Goal: Information Seeking & Learning: Learn about a topic

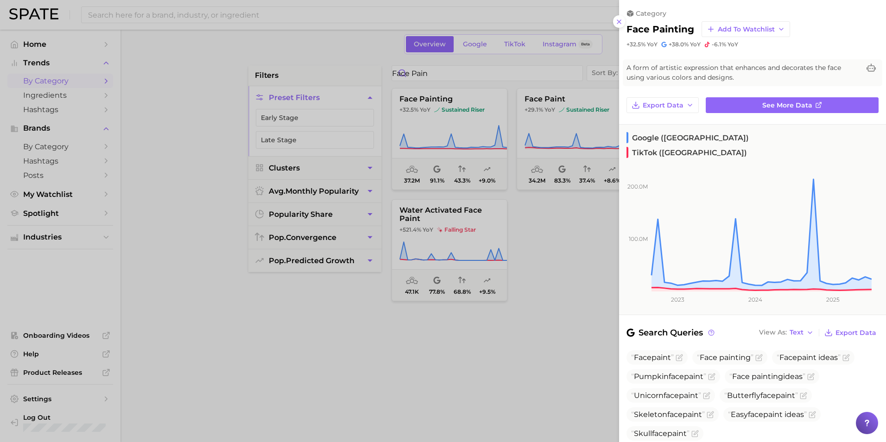
scroll to position [167, 0]
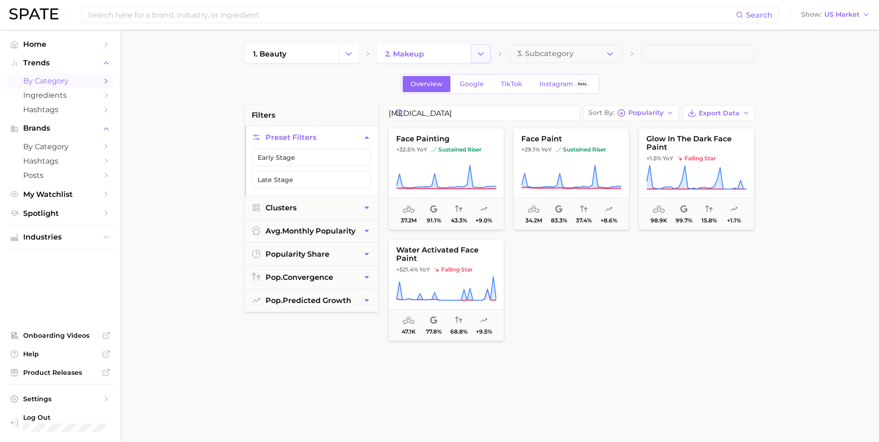
click at [485, 51] on icon "Change Category" at bounding box center [481, 54] width 10 height 10
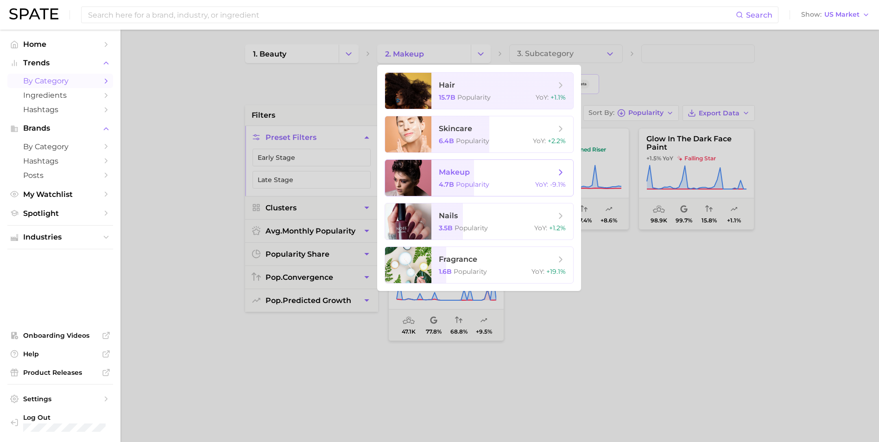
click at [486, 185] on span "Popularity" at bounding box center [472, 184] width 33 height 8
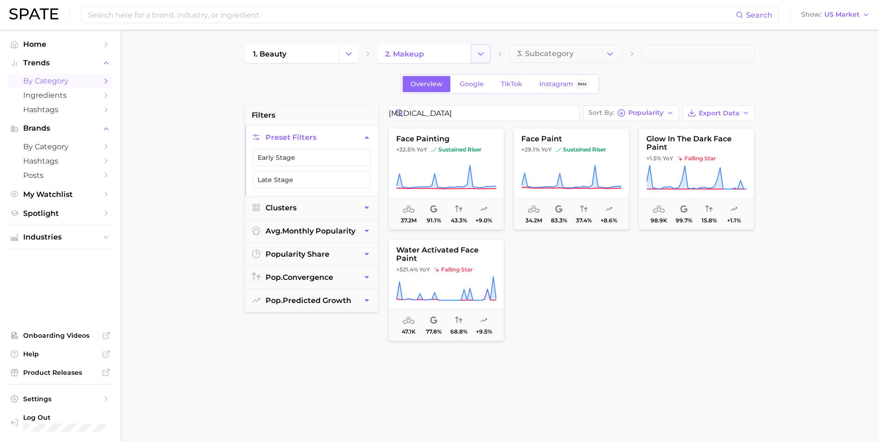
click at [479, 52] on icon "Change Category" at bounding box center [481, 54] width 10 height 10
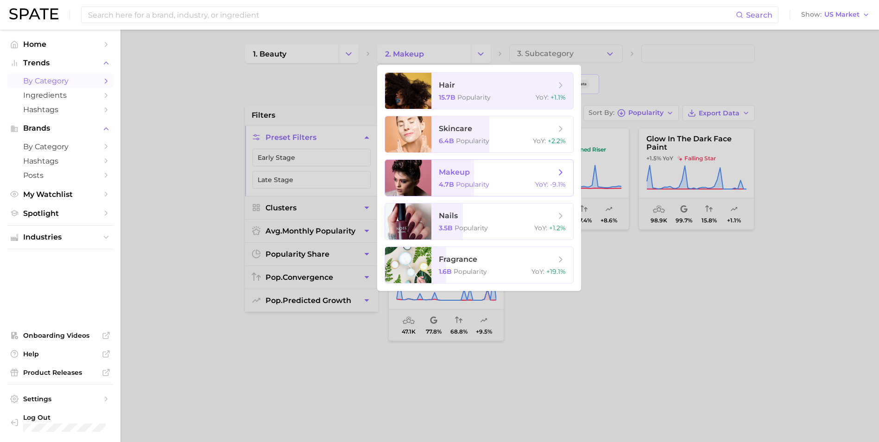
click at [516, 190] on span "makeup 4.7b Popularity YoY : -9.1%" at bounding box center [503, 178] width 142 height 36
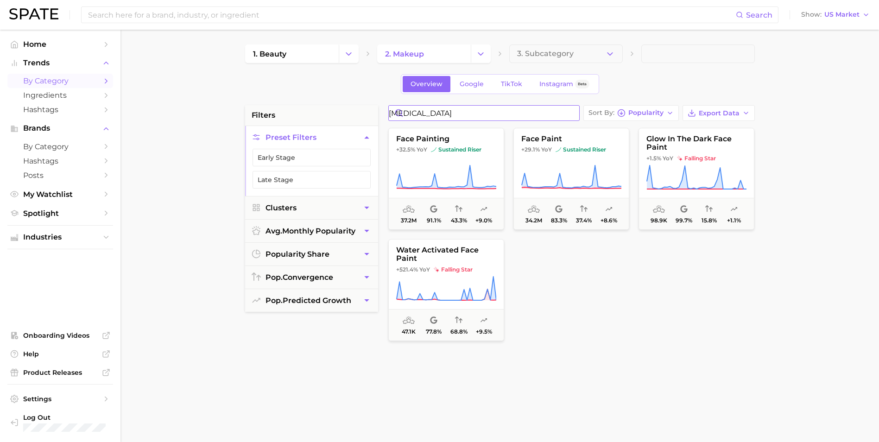
drag, startPoint x: 486, startPoint y: 114, endPoint x: 319, endPoint y: 96, distance: 167.8
click at [319, 96] on div "1. beauty 2. makeup 3. Subcategory Overview Google TikTok Instagram Beta filter…" at bounding box center [500, 366] width 510 height 642
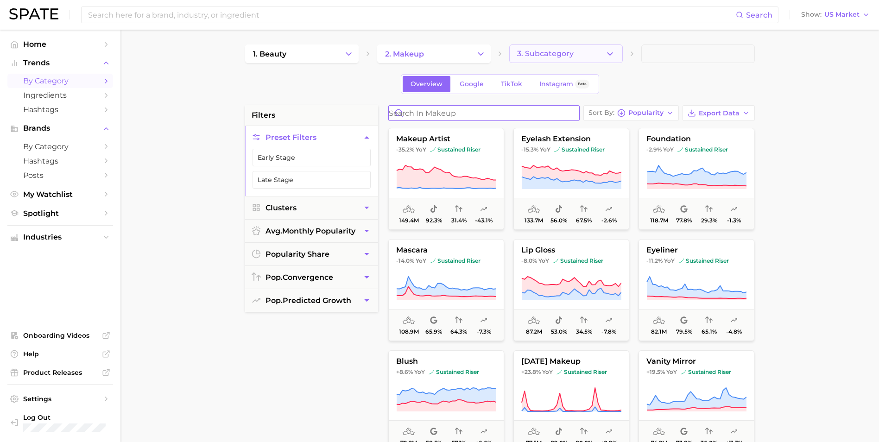
click at [549, 54] on span "3. Subcategory" at bounding box center [545, 54] width 57 height 8
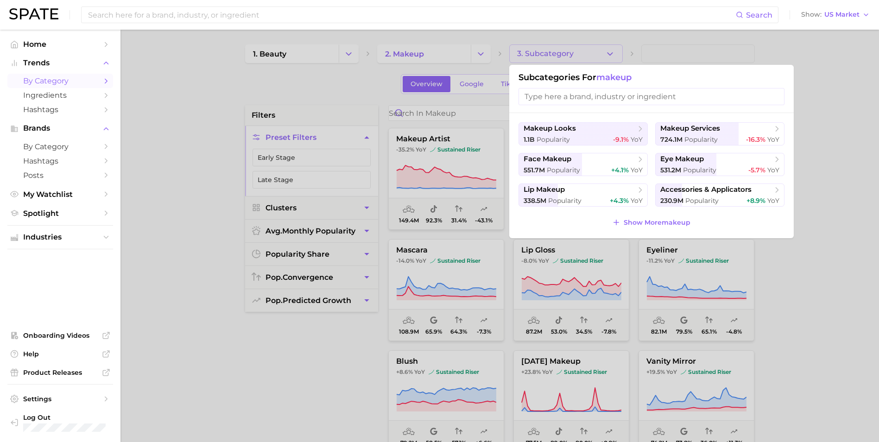
click at [569, 120] on div "makeup looks 1.1b Popularity -9.1% YoY makeup services 724.1m Popularity -16.3%…" at bounding box center [652, 175] width 285 height 125
click at [569, 133] on span "makeup looks" at bounding box center [580, 128] width 113 height 9
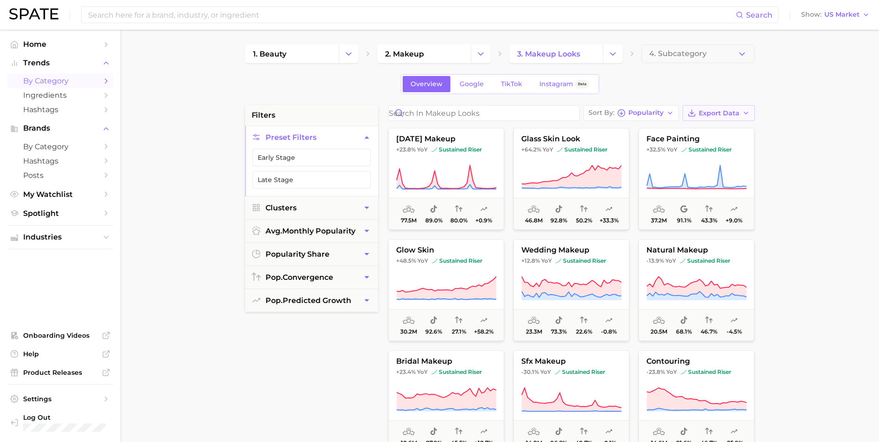
click at [739, 115] on span "Export Data" at bounding box center [719, 113] width 41 height 8
click at [739, 127] on button "Card Data CSV" at bounding box center [704, 130] width 102 height 17
click at [803, 189] on main "1. beauty 2. makeup 3. makeup looks 4. Subcategory Overview Google TikTok Insta…" at bounding box center [500, 381] width 759 height 703
click at [617, 53] on icon "Change Category" at bounding box center [613, 54] width 10 height 10
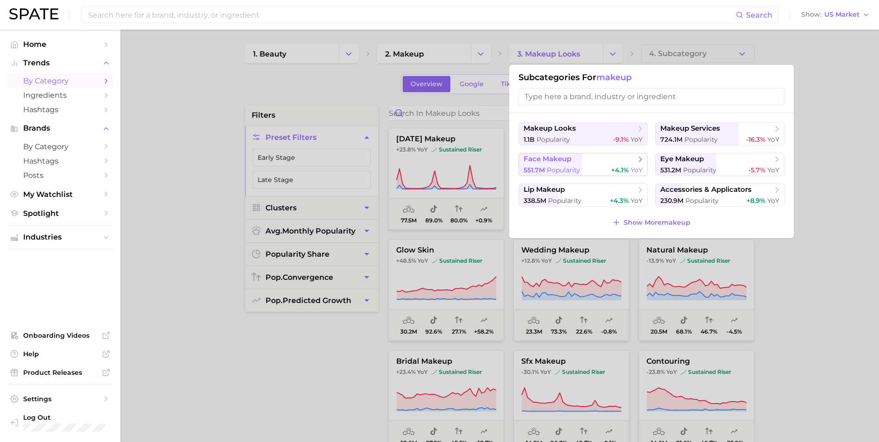
click at [574, 163] on span "face makeup" at bounding box center [580, 159] width 113 height 9
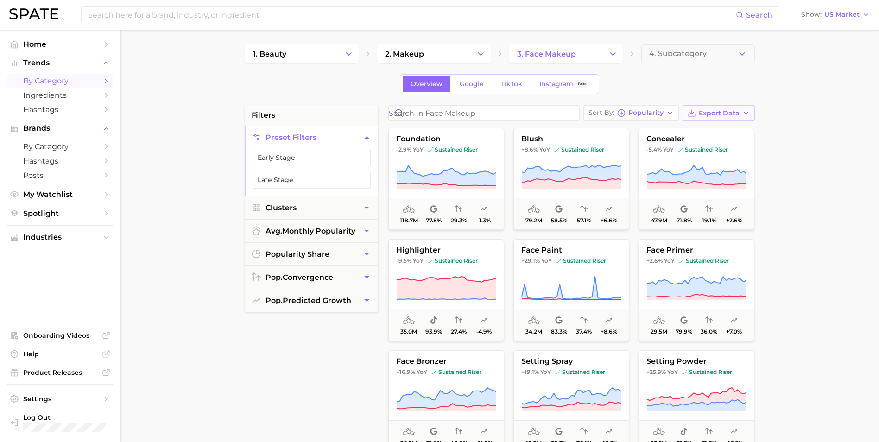
click at [726, 113] on span "Export Data" at bounding box center [719, 113] width 41 height 8
click at [720, 124] on button "Card Data CSV" at bounding box center [704, 130] width 102 height 17
click at [617, 78] on div "Overview Google TikTok Instagram Beta" at bounding box center [500, 84] width 510 height 20
click at [609, 55] on icon "Change Category" at bounding box center [613, 54] width 10 height 10
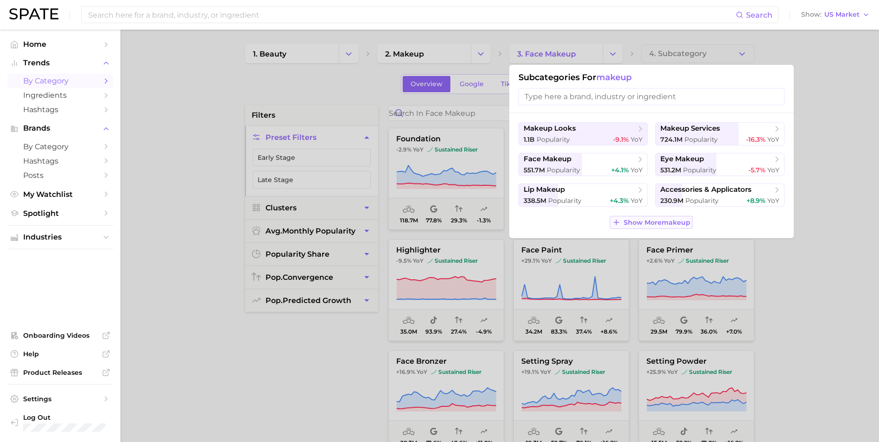
click at [659, 220] on span "Show More makeup" at bounding box center [657, 223] width 67 height 8
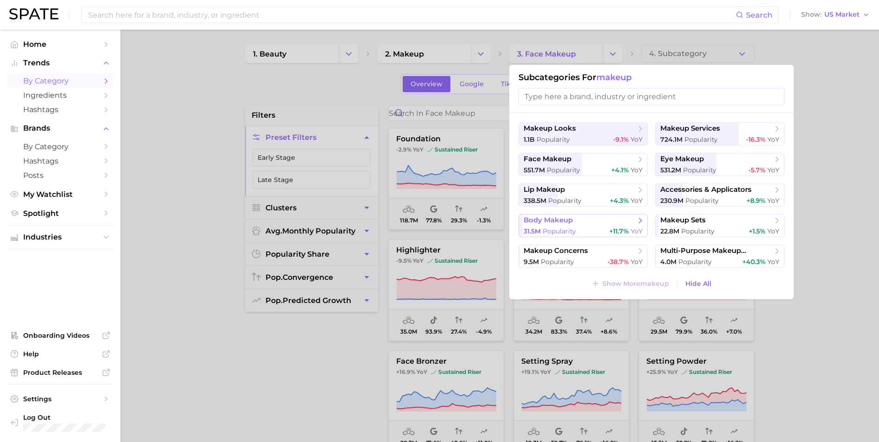
scroll to position [46, 0]
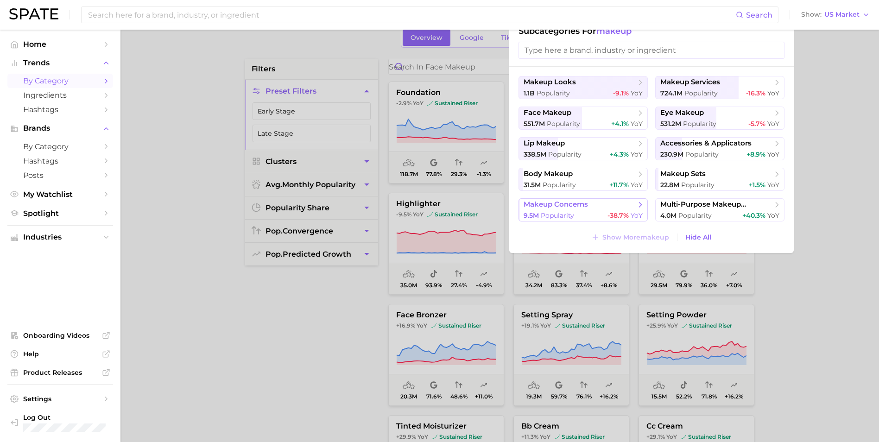
click at [601, 215] on div "9.5m Popularity -38.7% YoY" at bounding box center [583, 215] width 119 height 9
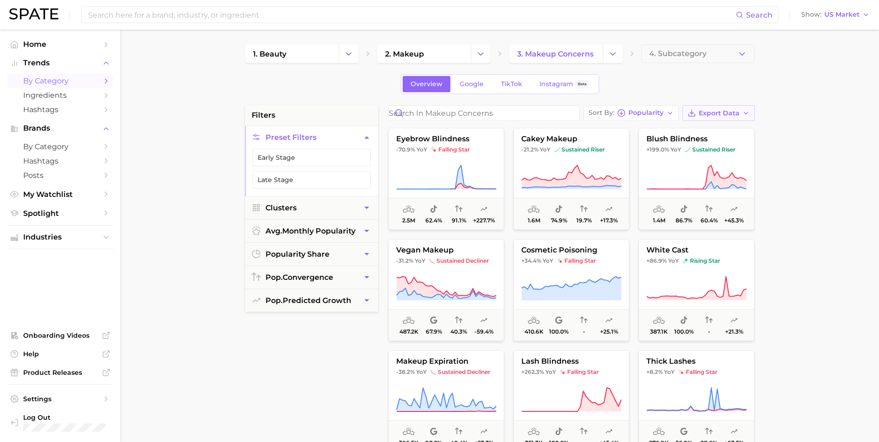
click at [697, 114] on button "Export Data" at bounding box center [719, 113] width 72 height 16
click at [701, 129] on span "Card Data CSV" at bounding box center [693, 131] width 49 height 8
click at [637, 91] on div "Overview Google TikTok Instagram Beta" at bounding box center [500, 84] width 510 height 20
click at [617, 55] on icon "Change Category" at bounding box center [613, 54] width 10 height 10
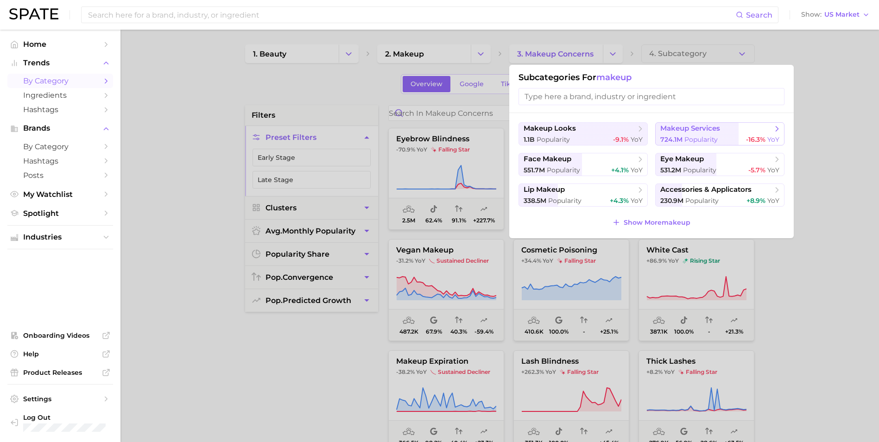
click at [690, 129] on span "makeup services" at bounding box center [691, 128] width 60 height 9
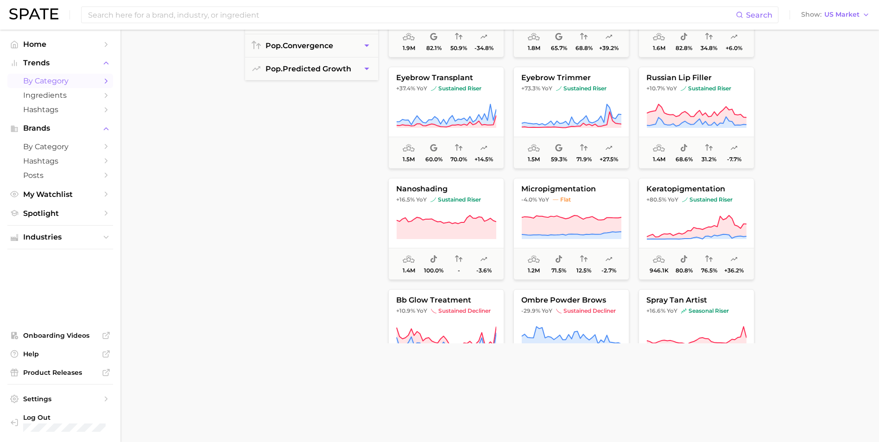
scroll to position [1319, 0]
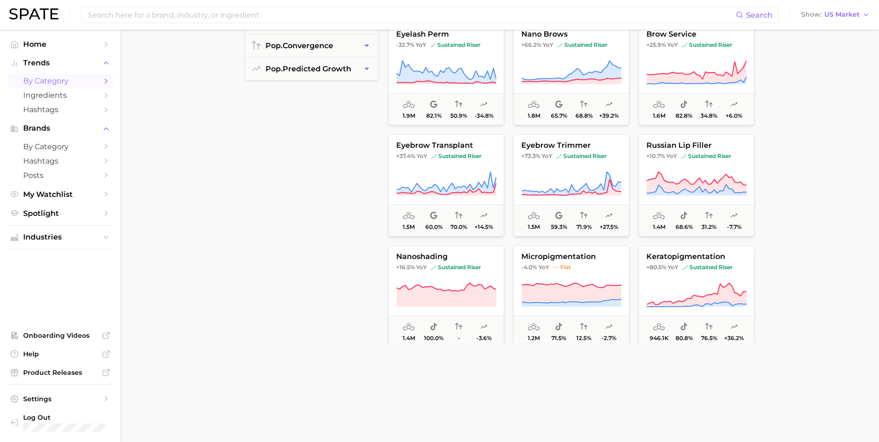
click at [754, 28] on div "Search Show US Market Home Trends by Category Ingredients Hashtags Brands by Ca…" at bounding box center [439, 149] width 879 height 703
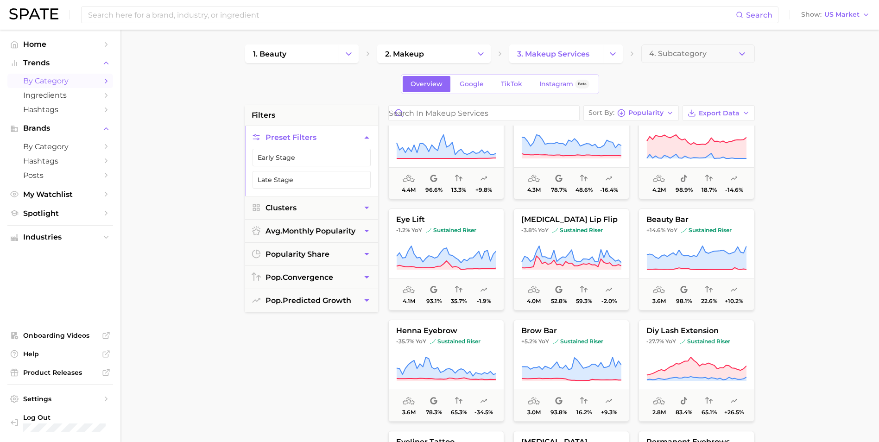
scroll to position [0, 0]
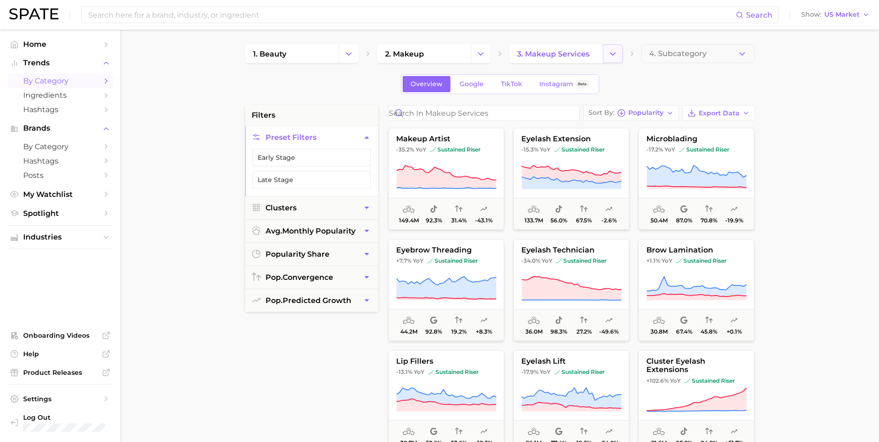
click at [614, 56] on icon "Change Category" at bounding box center [613, 54] width 10 height 10
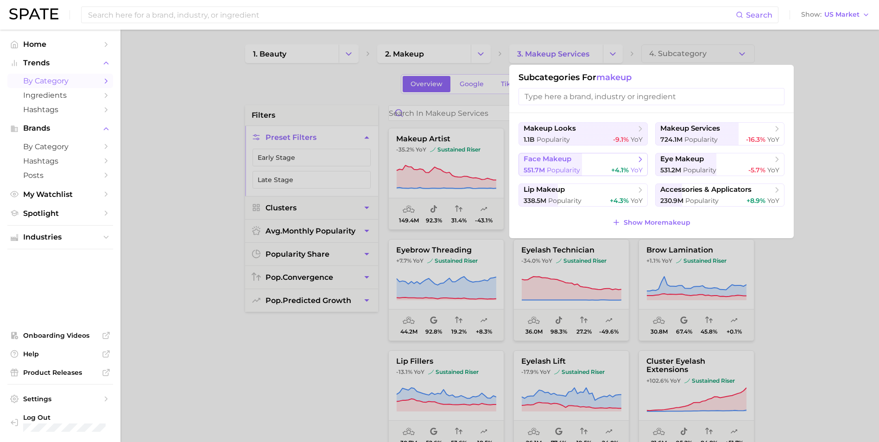
click at [590, 159] on span "face makeup" at bounding box center [580, 159] width 113 height 9
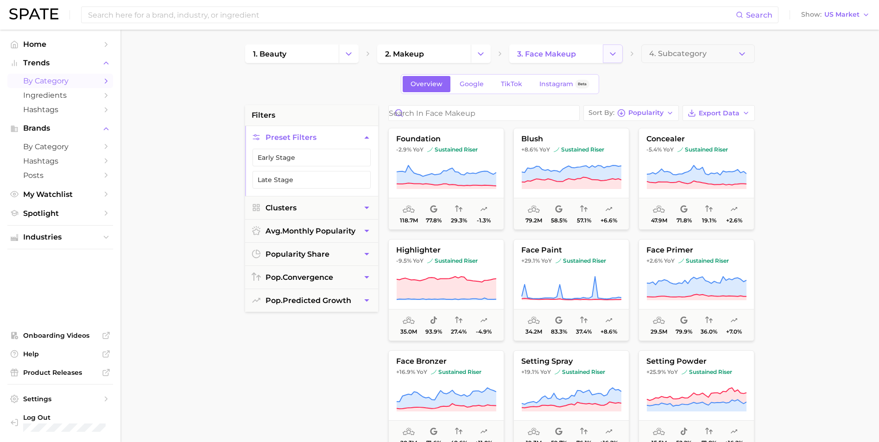
click at [616, 52] on icon "Change Category" at bounding box center [613, 54] width 10 height 10
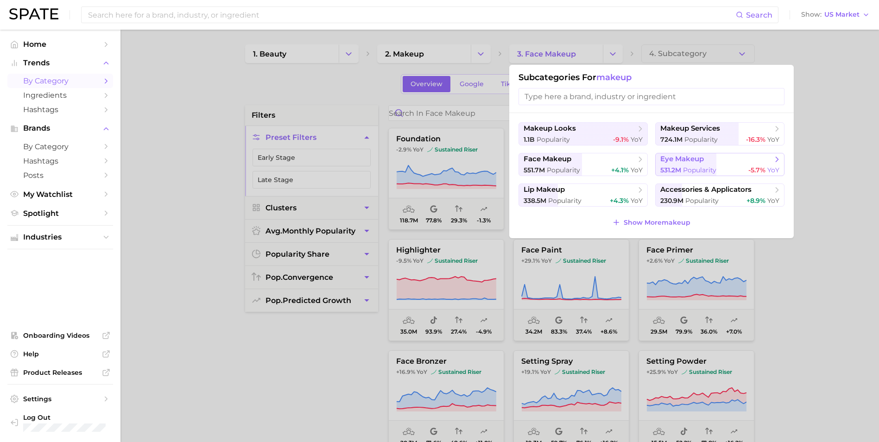
click at [681, 165] on button "eye makeup 531.2m Popularity -5.7% YoY" at bounding box center [720, 164] width 129 height 23
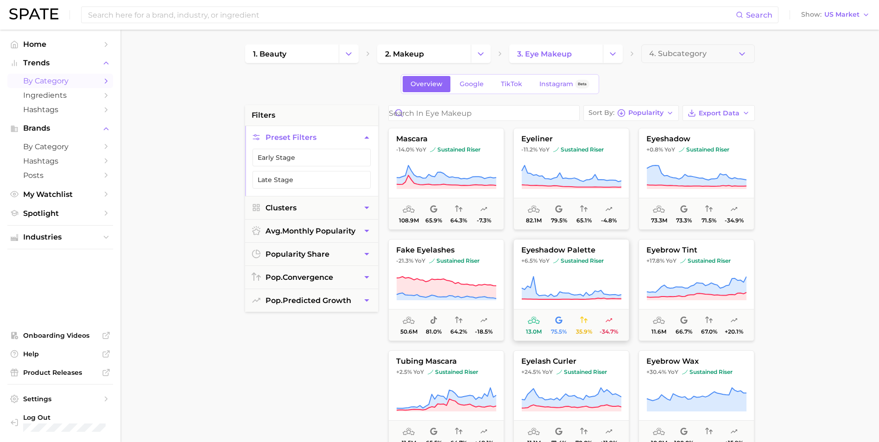
click at [562, 274] on button "eyeshadow palette +6.5% YoY sustained riser 13.0m 75.5% 35.9% -34.7%" at bounding box center [572, 290] width 116 height 102
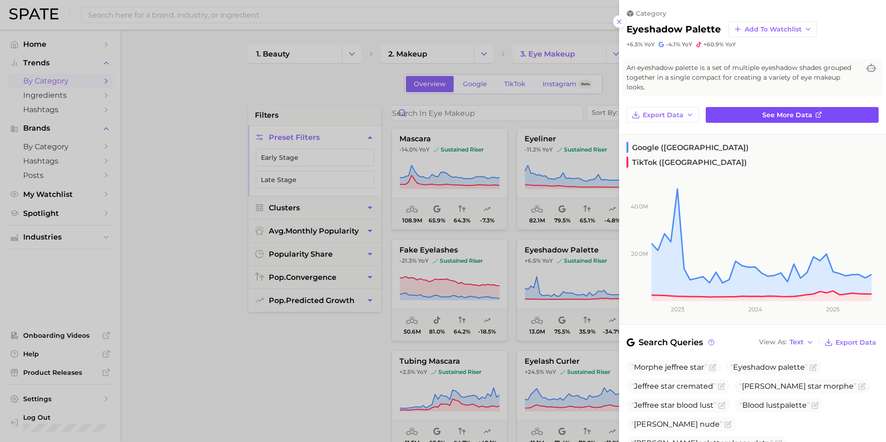
click at [778, 119] on link "See more data" at bounding box center [792, 115] width 173 height 16
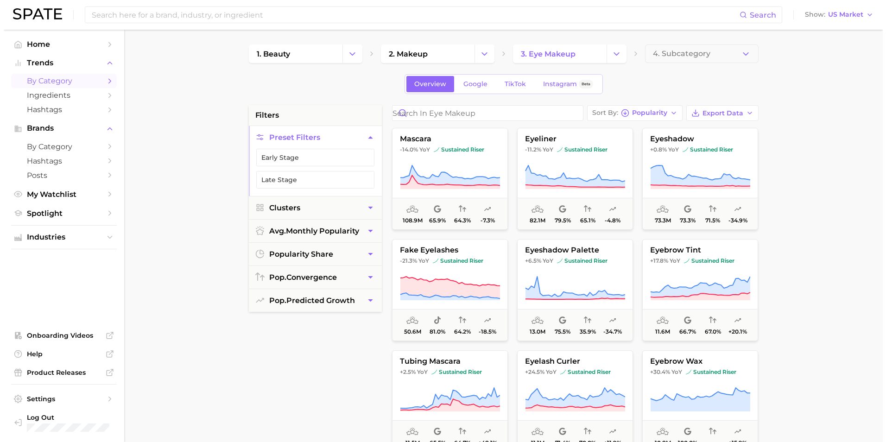
scroll to position [46, 0]
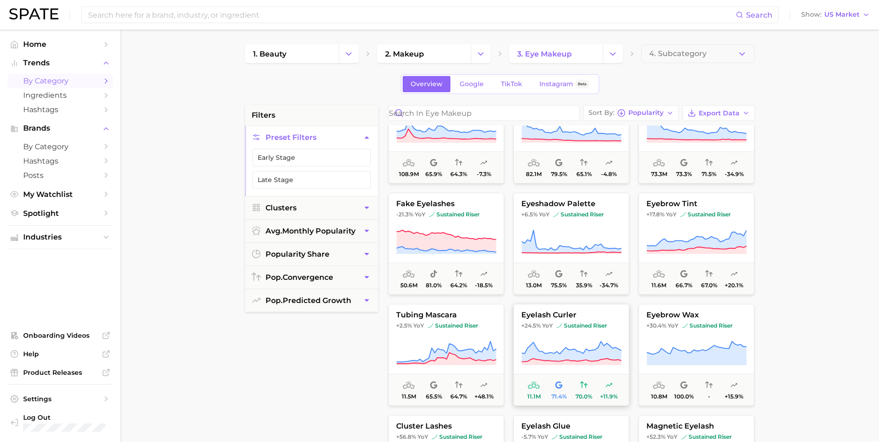
click at [585, 333] on button "eyelash curler +24.5% YoY sustained riser 11.1m 71.4% 70.0% +11.9%" at bounding box center [572, 355] width 116 height 102
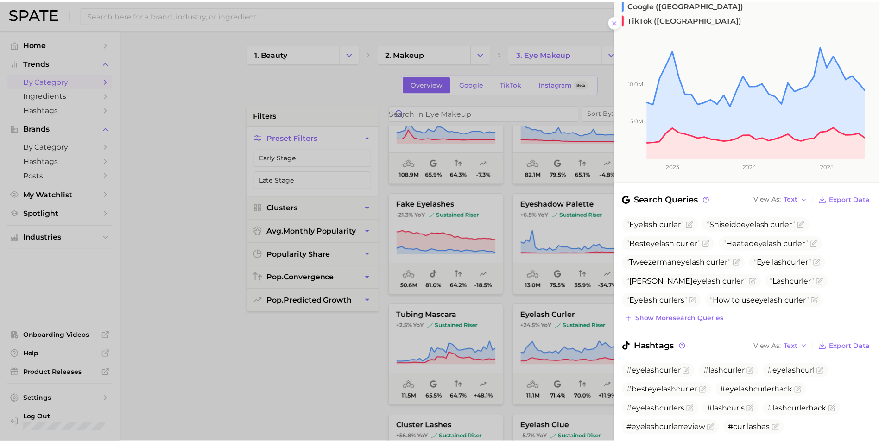
scroll to position [161, 0]
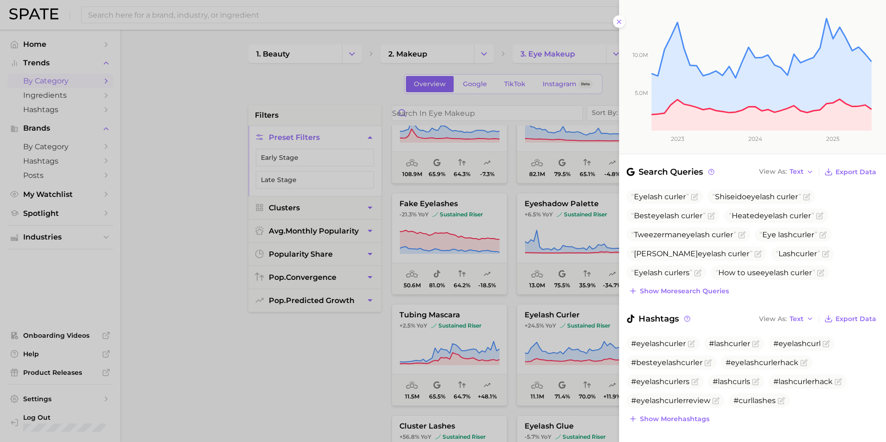
click at [327, 359] on div at bounding box center [443, 221] width 886 height 442
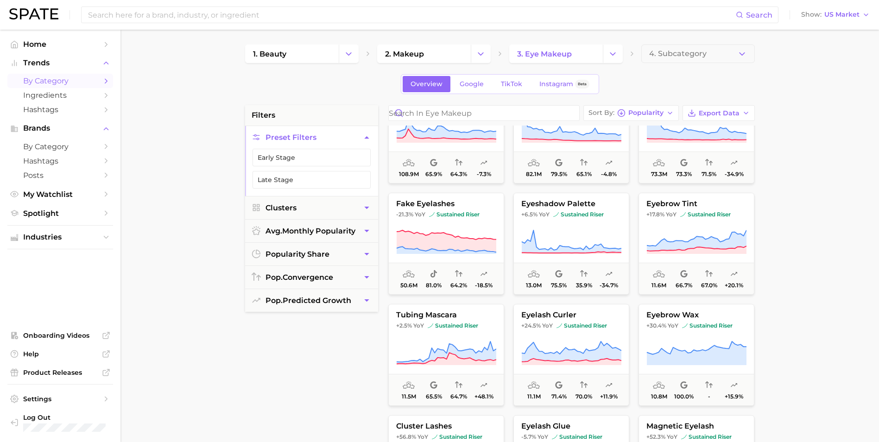
scroll to position [0, 0]
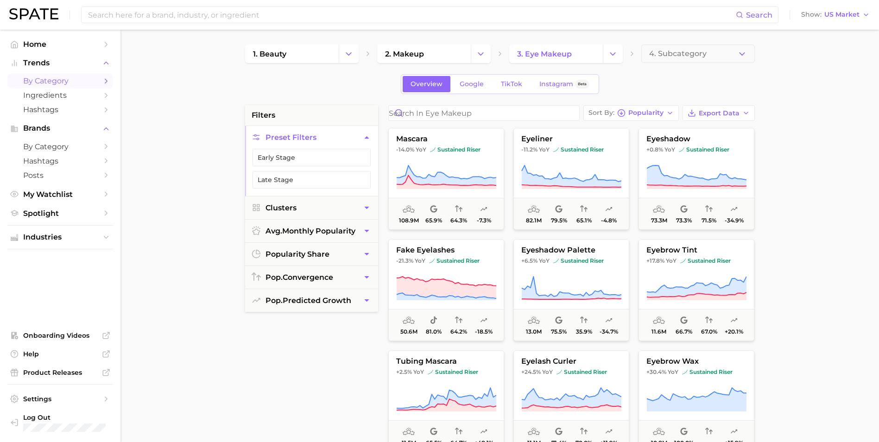
click at [308, 417] on div "filters Preset Filters Early Stage Late Stage Clusters avg. monthly popularity …" at bounding box center [311, 340] width 133 height 470
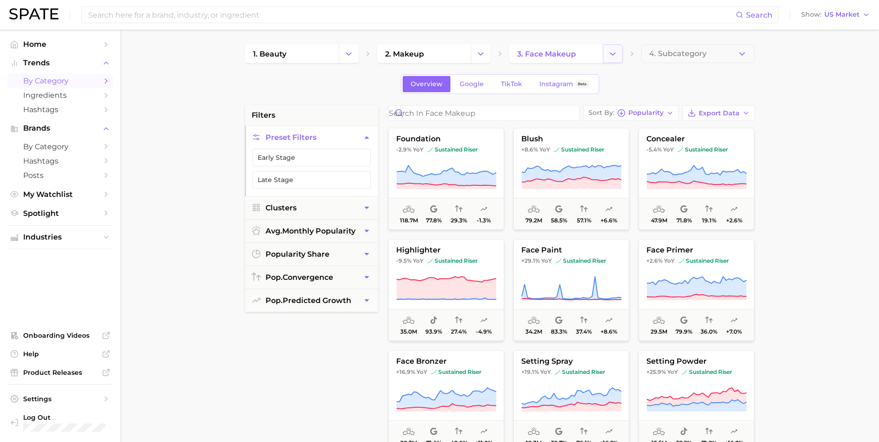
click at [614, 54] on icon "Change Category" at bounding box center [613, 54] width 10 height 10
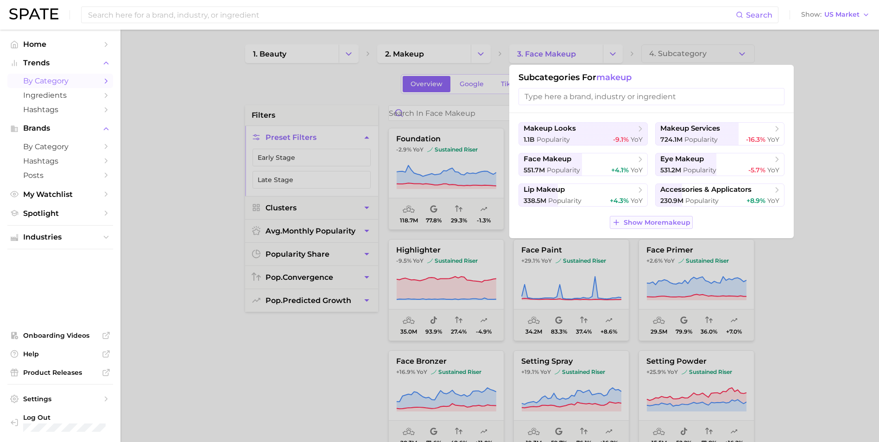
click at [636, 222] on span "Show More makeup" at bounding box center [657, 223] width 67 height 8
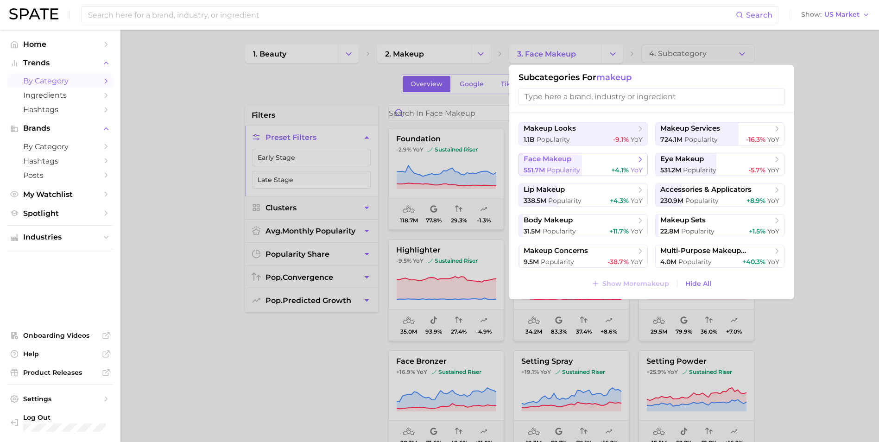
click at [581, 174] on div "551.7m Popularity +4.1% YoY" at bounding box center [583, 170] width 119 height 9
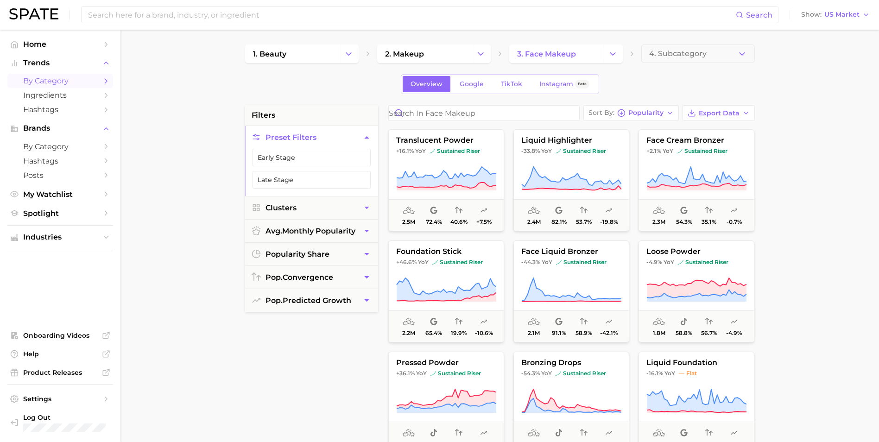
scroll to position [1113, 0]
click at [440, 279] on icon at bounding box center [446, 289] width 100 height 26
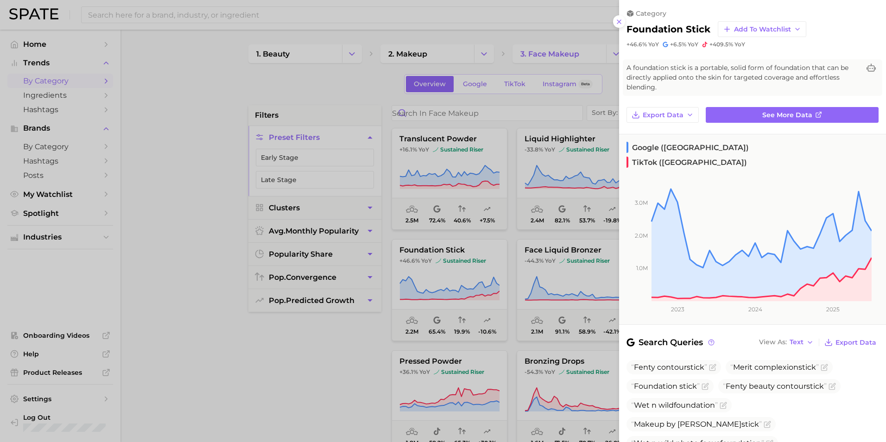
click at [288, 396] on div at bounding box center [443, 221] width 886 height 442
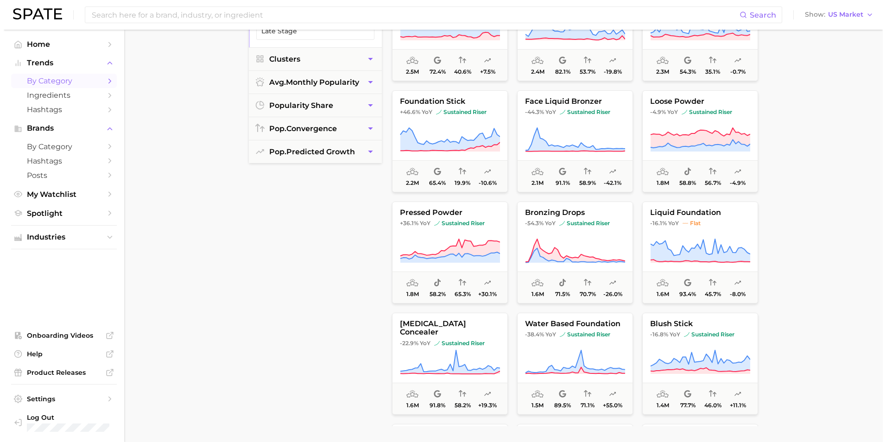
scroll to position [232, 0]
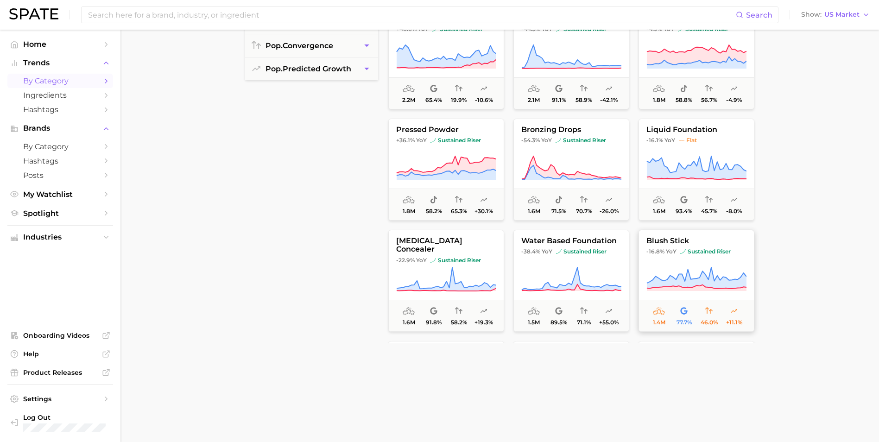
click at [696, 254] on span "sustained riser" at bounding box center [706, 251] width 51 height 7
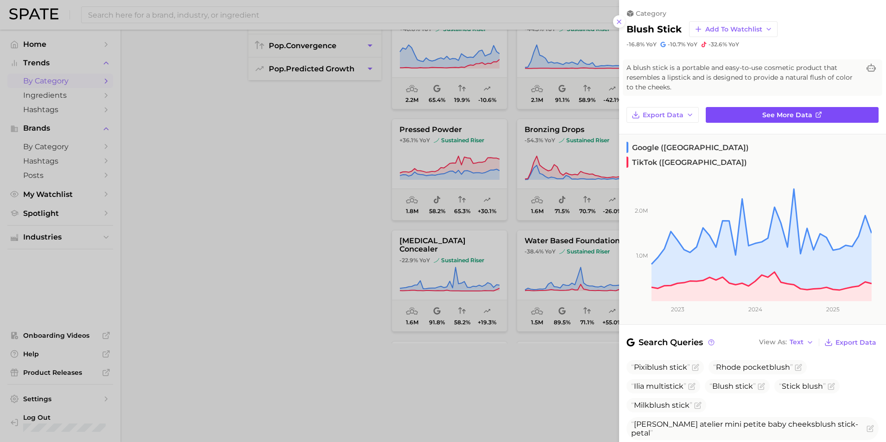
click at [754, 114] on link "See more data" at bounding box center [792, 115] width 173 height 16
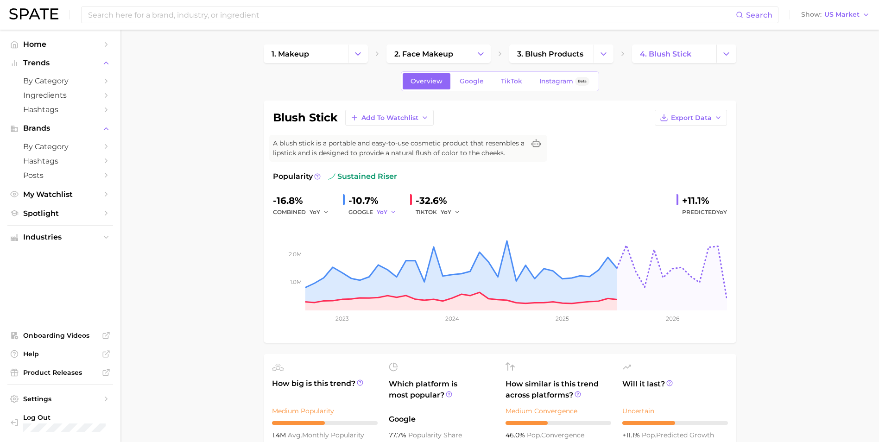
click at [388, 214] on button "YoY" at bounding box center [387, 212] width 20 height 11
click at [393, 243] on span "QoQ" at bounding box center [389, 244] width 15 height 8
click at [454, 213] on icon "button" at bounding box center [457, 212] width 6 height 6
click at [454, 241] on span "QoQ" at bounding box center [453, 244] width 15 height 8
